Goal: Find specific page/section: Find specific page/section

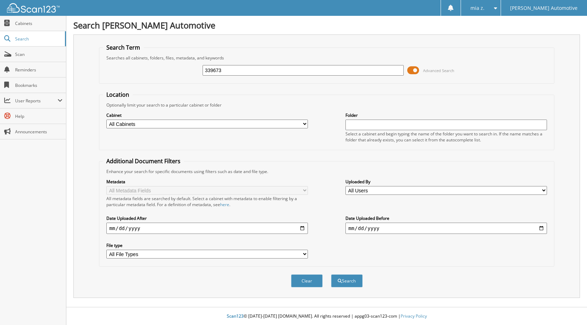
type input "339673"
click at [331, 274] on button "Search" at bounding box center [347, 280] width 32 height 13
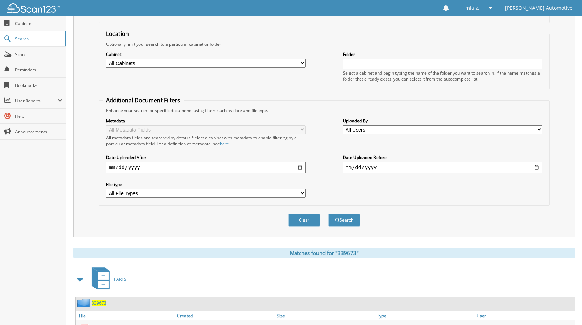
scroll to position [96, 0]
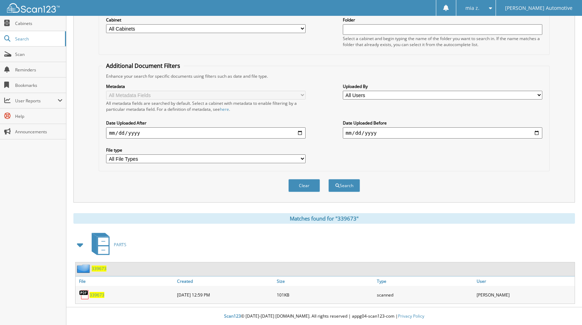
click at [97, 294] on span "339673" at bounding box center [97, 295] width 15 height 6
click at [29, 46] on link "Search" at bounding box center [33, 38] width 66 height 15
click at [29, 52] on span "Scan" at bounding box center [38, 54] width 47 height 6
